Goal: Task Accomplishment & Management: Manage account settings

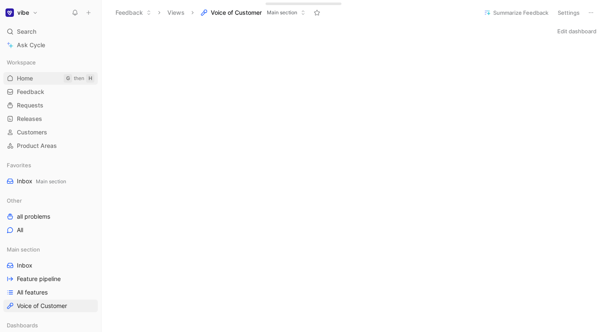
click at [27, 76] on span "Home" at bounding box center [25, 78] width 16 height 8
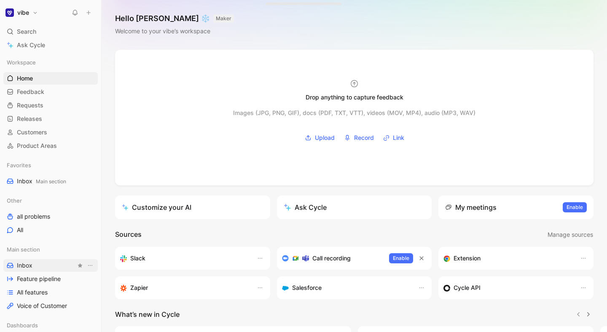
click at [41, 261] on link "Inbox" at bounding box center [50, 265] width 94 height 13
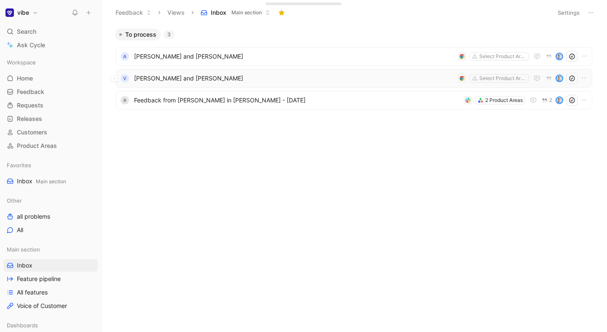
click at [207, 75] on span "[PERSON_NAME] and [PERSON_NAME]" at bounding box center [294, 78] width 320 height 10
click at [220, 57] on span "[PERSON_NAME] and [PERSON_NAME]" at bounding box center [294, 56] width 320 height 10
click at [116, 55] on icon at bounding box center [114, 56] width 3 height 3
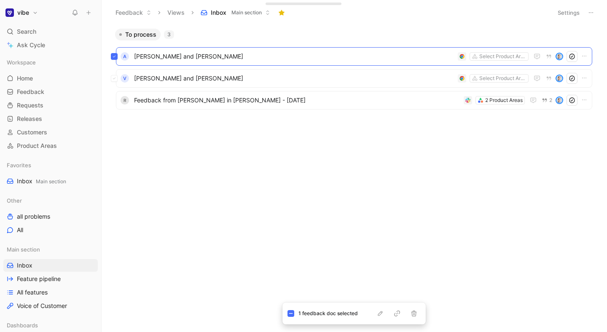
click at [141, 77] on div "V [PERSON_NAME] and [PERSON_NAME] Select Product Areas" at bounding box center [354, 78] width 477 height 19
click at [415, 312] on icon "button" at bounding box center [414, 314] width 5 height 6
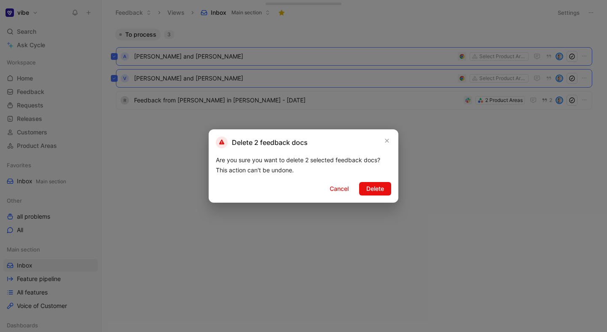
click at [372, 197] on div "Delete 2 feedback docs Are you sure you want to delete 2 selected feedback docs…" at bounding box center [304, 165] width 190 height 73
click at [372, 191] on span "Delete" at bounding box center [375, 189] width 18 height 10
